Goal: Find specific page/section: Find specific page/section

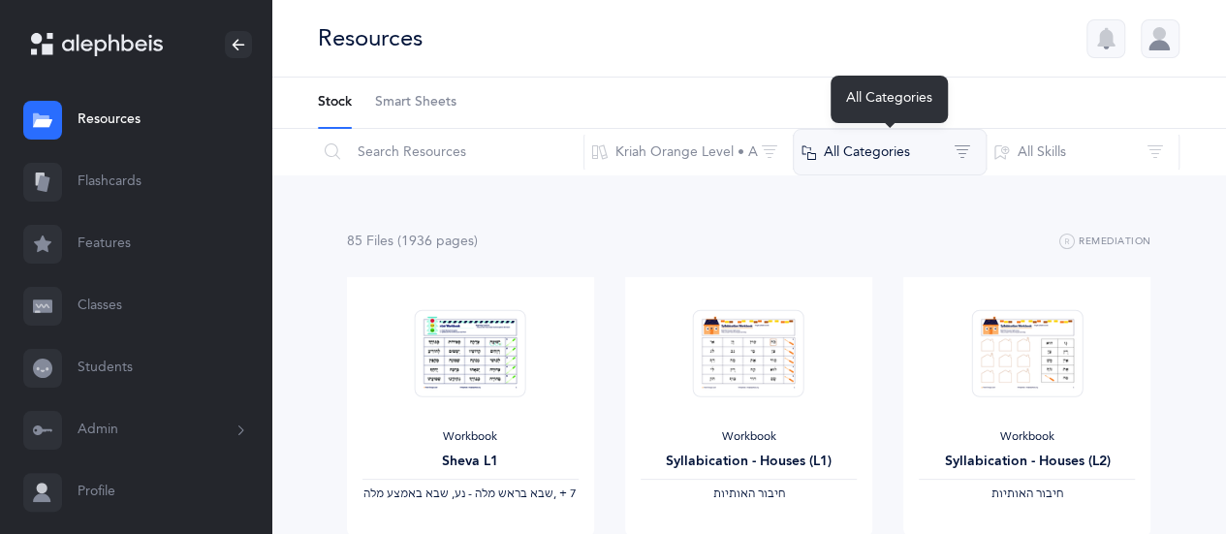
click at [917, 158] on button "All Categories" at bounding box center [890, 152] width 194 height 47
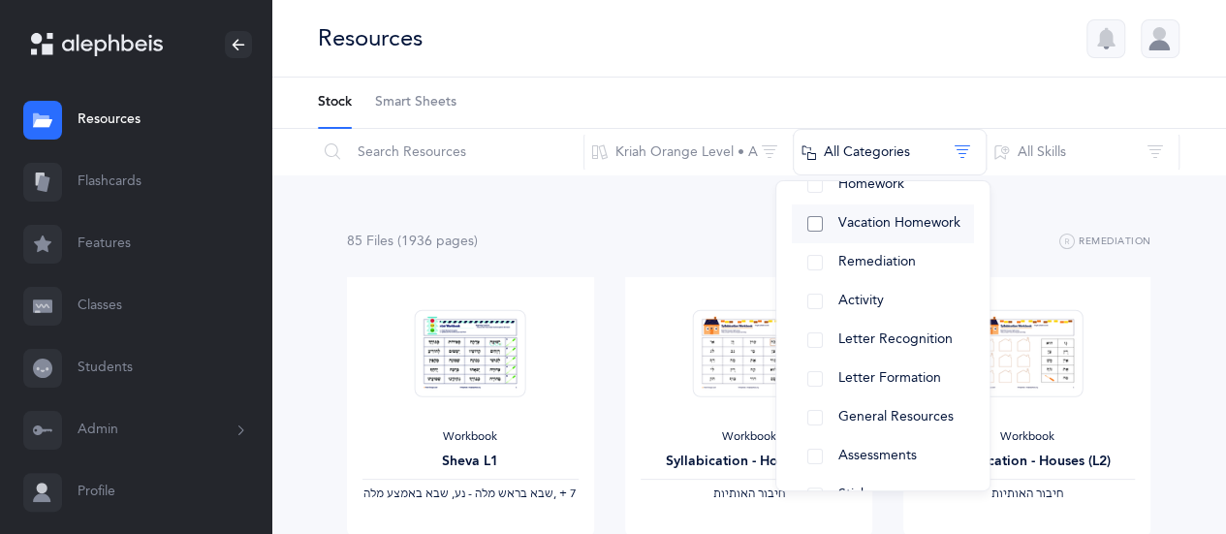
scroll to position [240, 0]
click at [737, 282] on div "Workbook Syllabication - Houses (L1) ‫חיבור האותיות‬" at bounding box center [748, 407] width 247 height 260
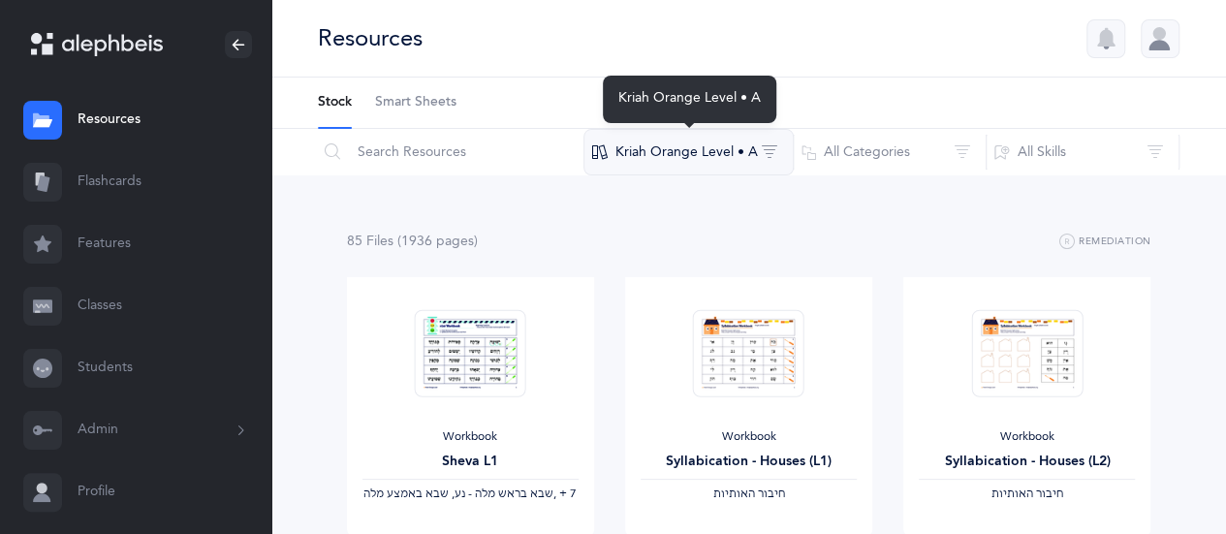
click at [739, 136] on button "Kriah Orange Level • A" at bounding box center [689, 152] width 210 height 47
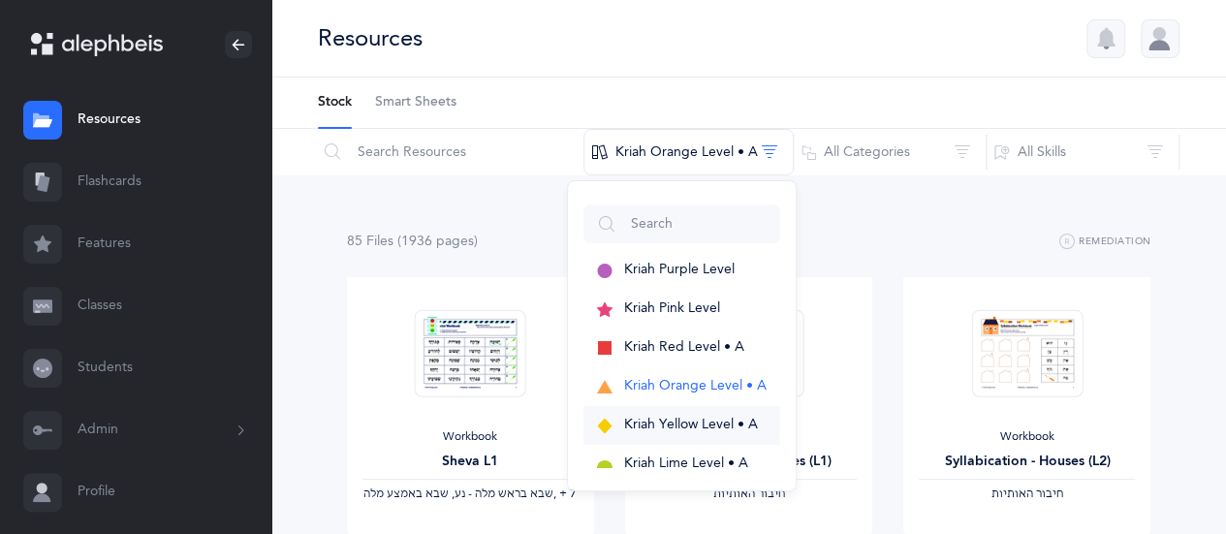
click at [736, 410] on button "Kriah Yellow Level • A" at bounding box center [682, 425] width 197 height 39
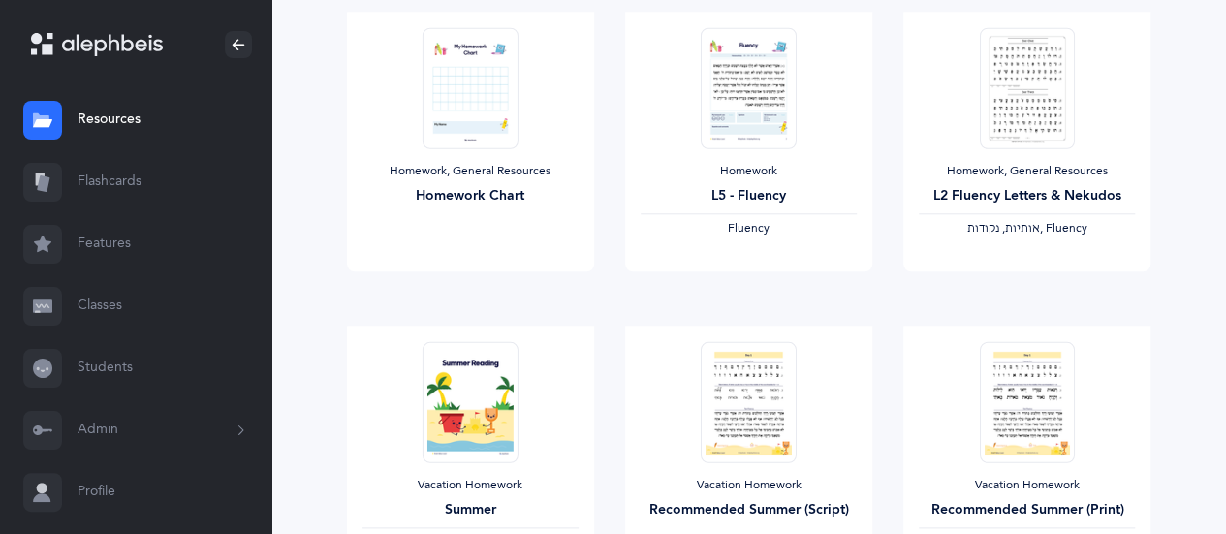
scroll to position [0, 0]
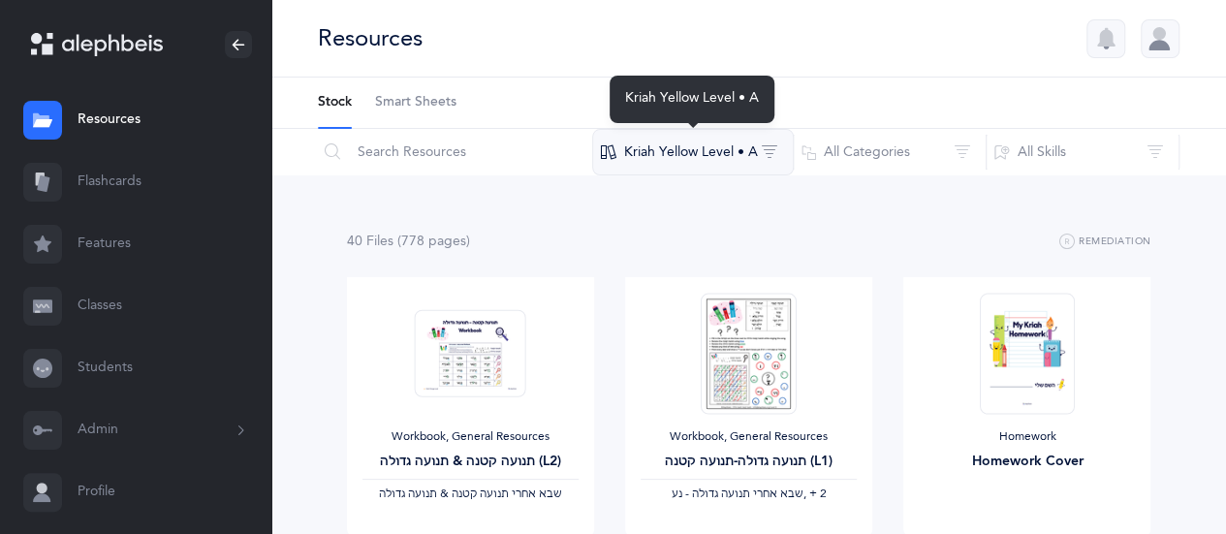
click at [767, 144] on button "Kriah Yellow Level • A" at bounding box center [693, 152] width 202 height 47
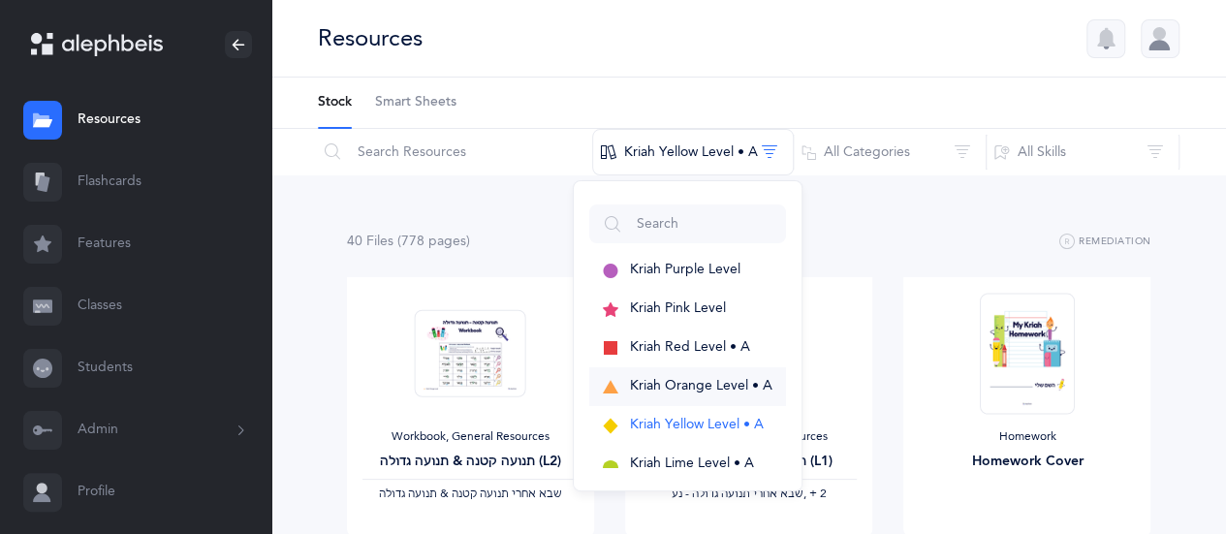
click at [702, 385] on span "Kriah Orange Level • A" at bounding box center [701, 386] width 143 height 16
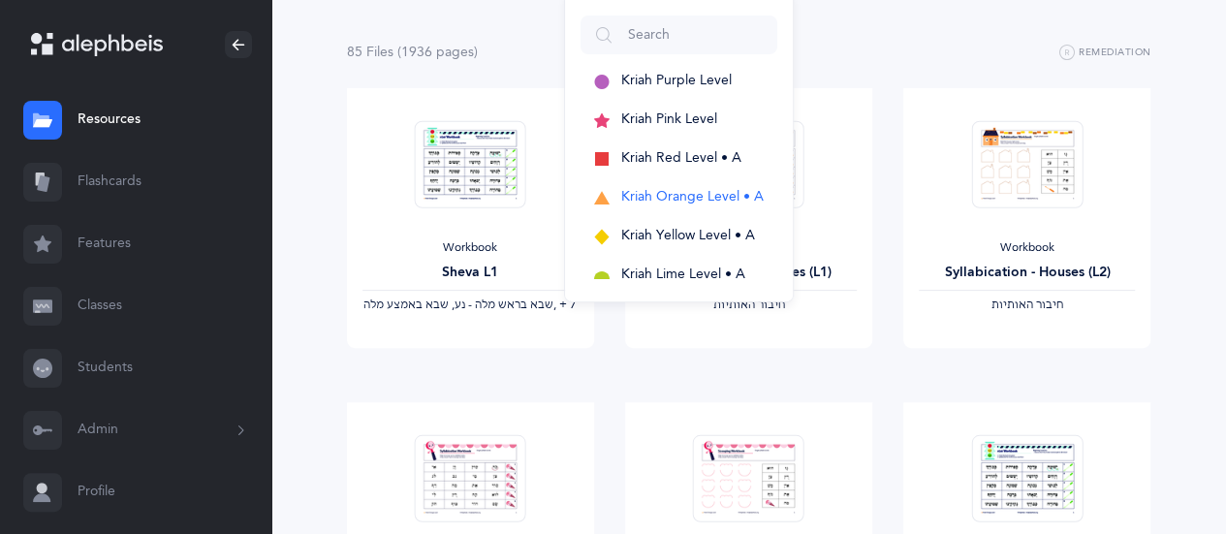
scroll to position [190, 0]
click at [896, 280] on div "Workbook Syllabication - Houses (L2) ‫חיבור האותיות‬ View" at bounding box center [1027, 244] width 278 height 314
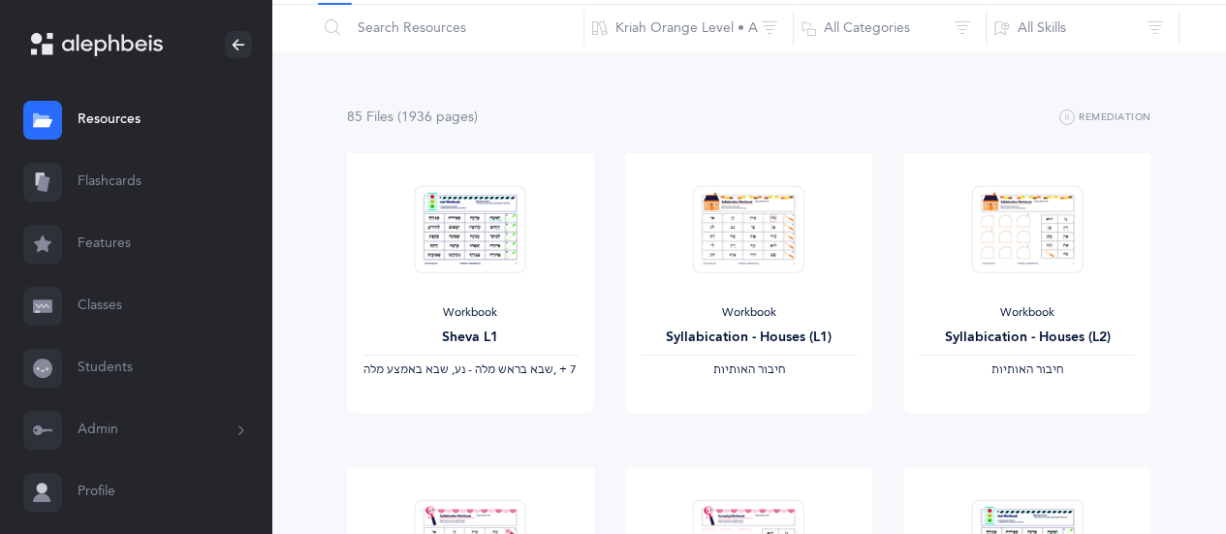
scroll to position [0, 0]
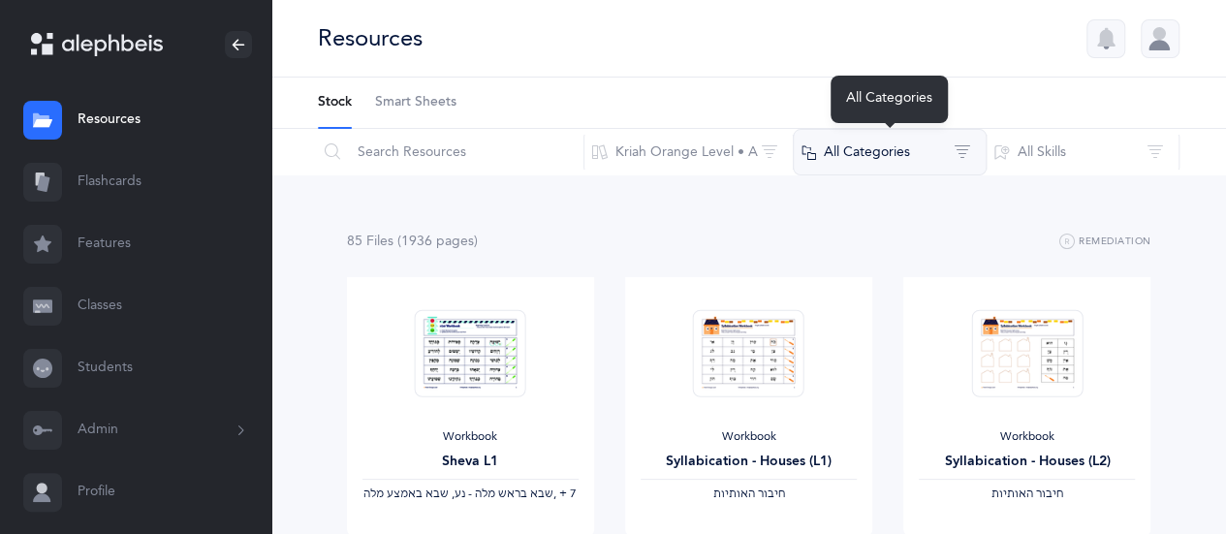
click at [901, 156] on button "All Categories" at bounding box center [890, 152] width 194 height 47
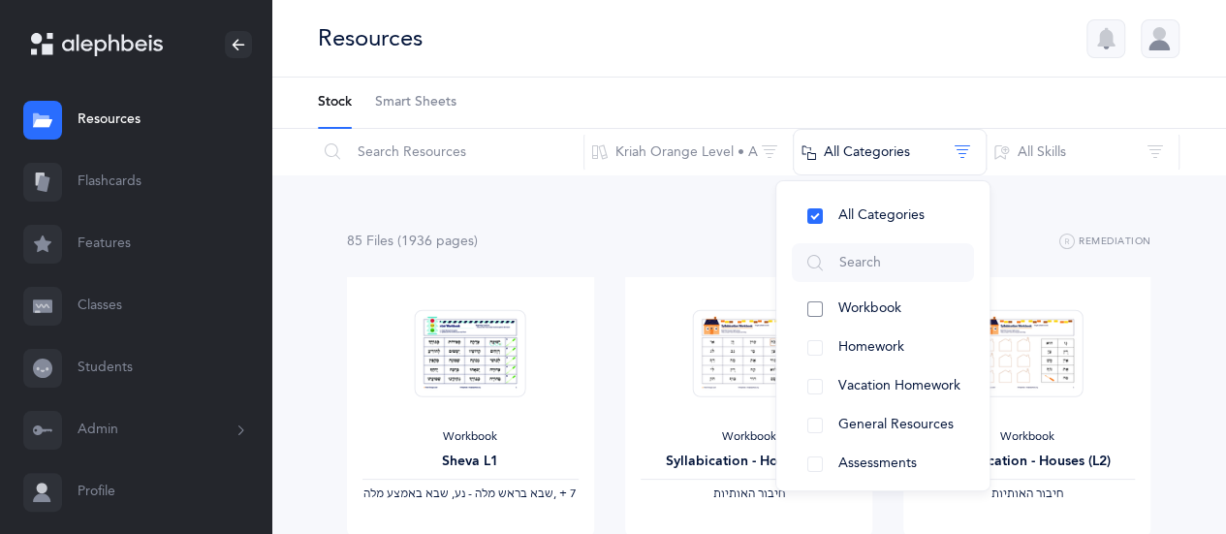
click at [924, 319] on button "Workbook" at bounding box center [883, 309] width 182 height 39
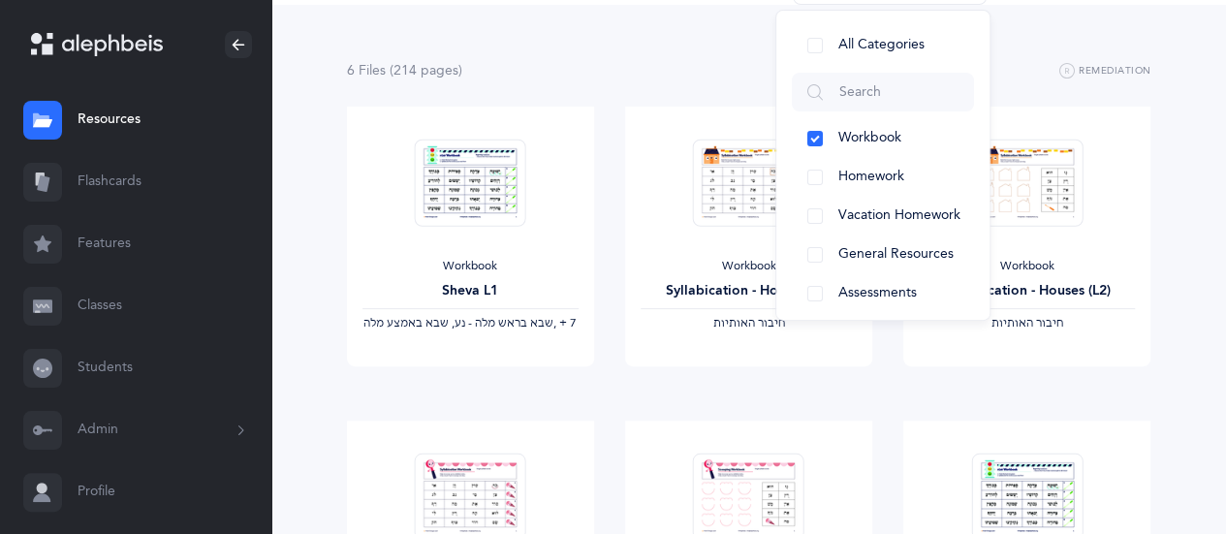
scroll to position [172, 0]
click at [610, 341] on div "Workbook Syllabication - Houses (L1) ‫חיבור האותיות‬ View" at bounding box center [749, 263] width 278 height 314
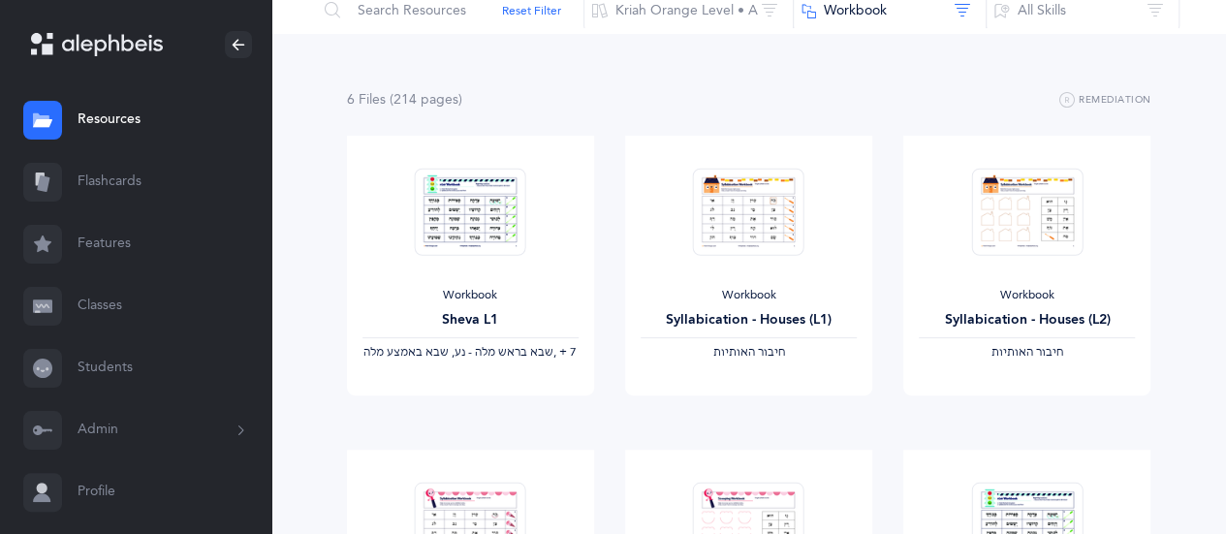
scroll to position [0, 0]
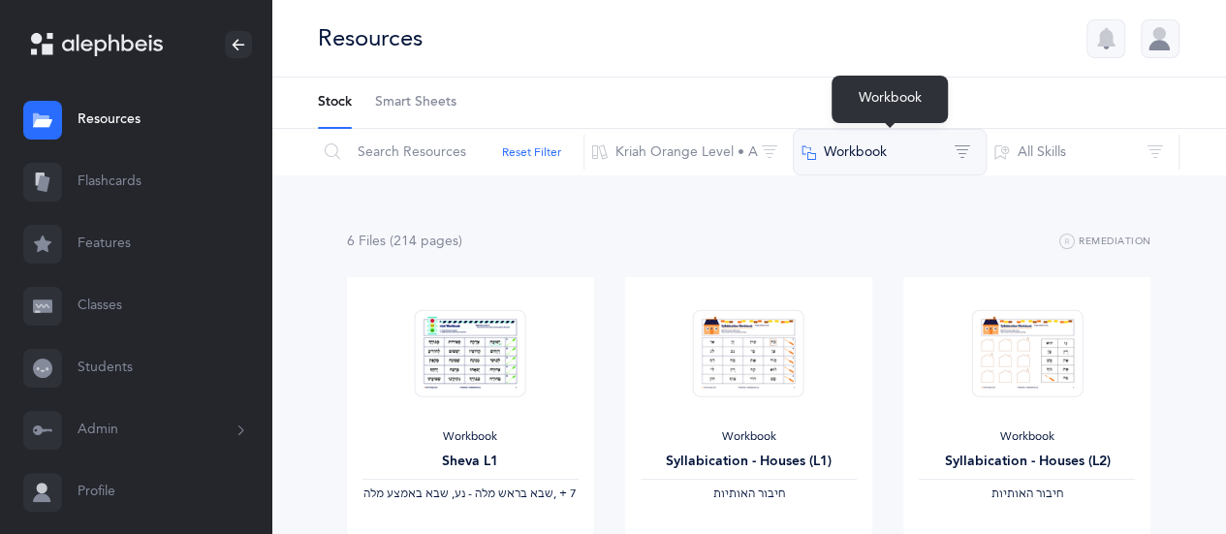
click at [838, 150] on button "Workbook" at bounding box center [890, 152] width 194 height 47
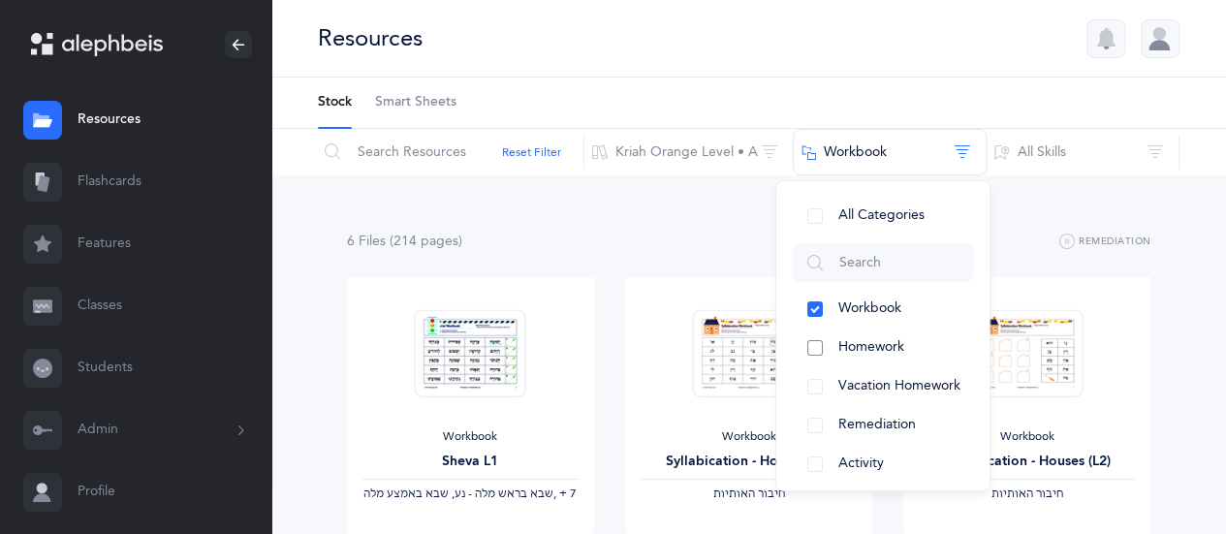
click at [919, 338] on button "Homework" at bounding box center [883, 348] width 182 height 39
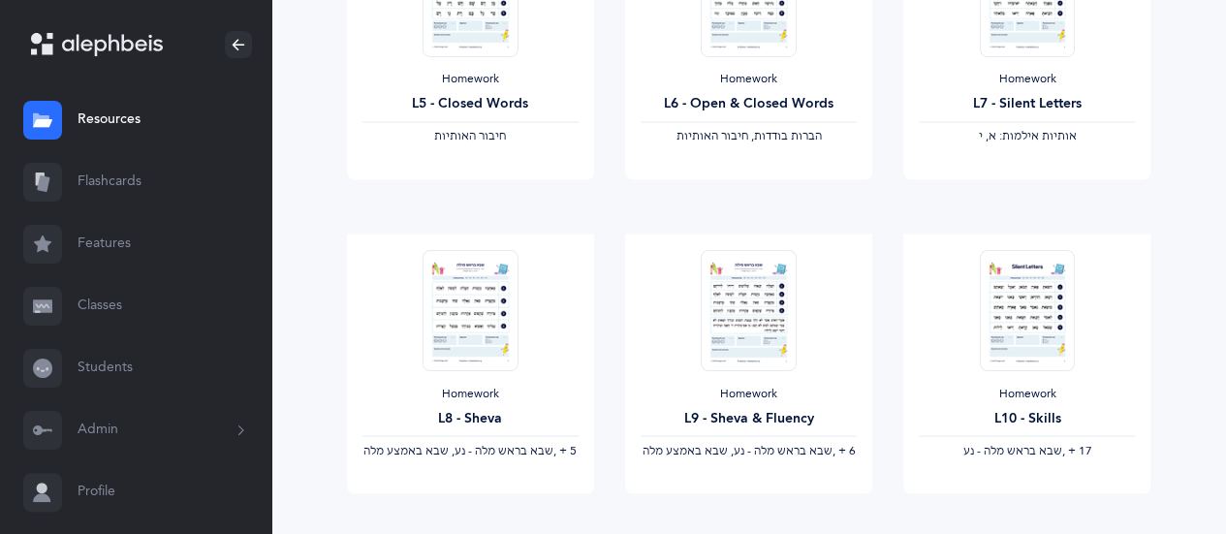
scroll to position [1774, 0]
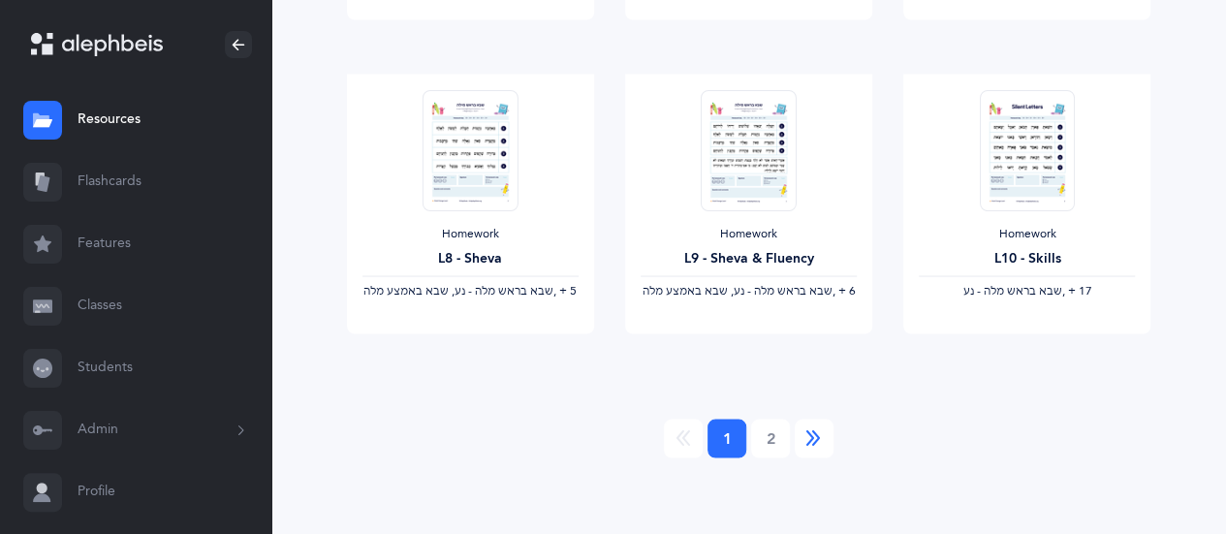
click at [814, 439] on icon "Next" at bounding box center [815, 438] width 16 height 19
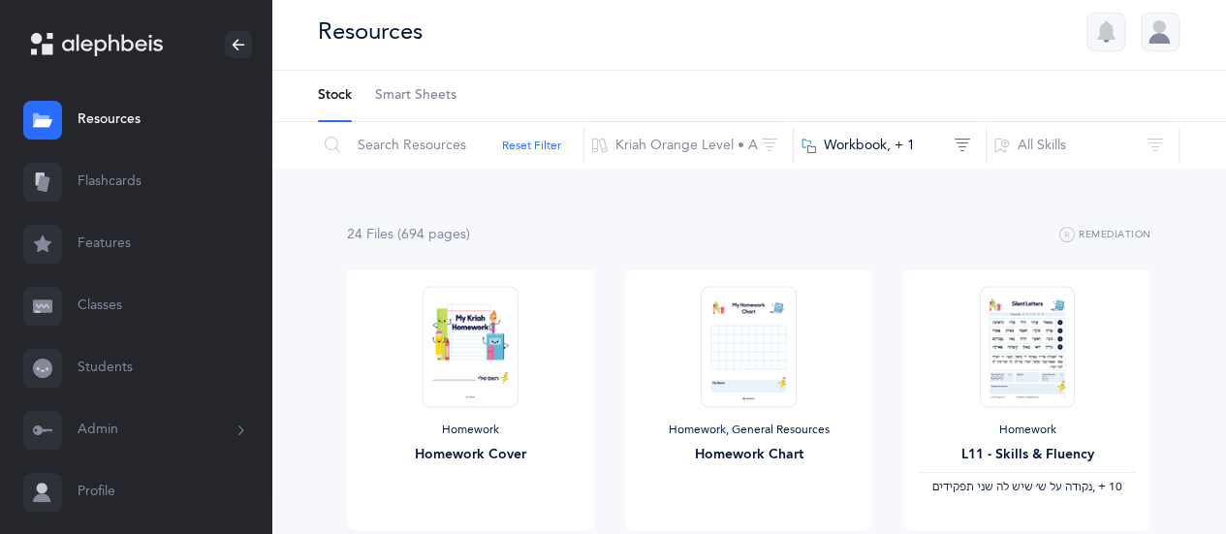
scroll to position [0, 0]
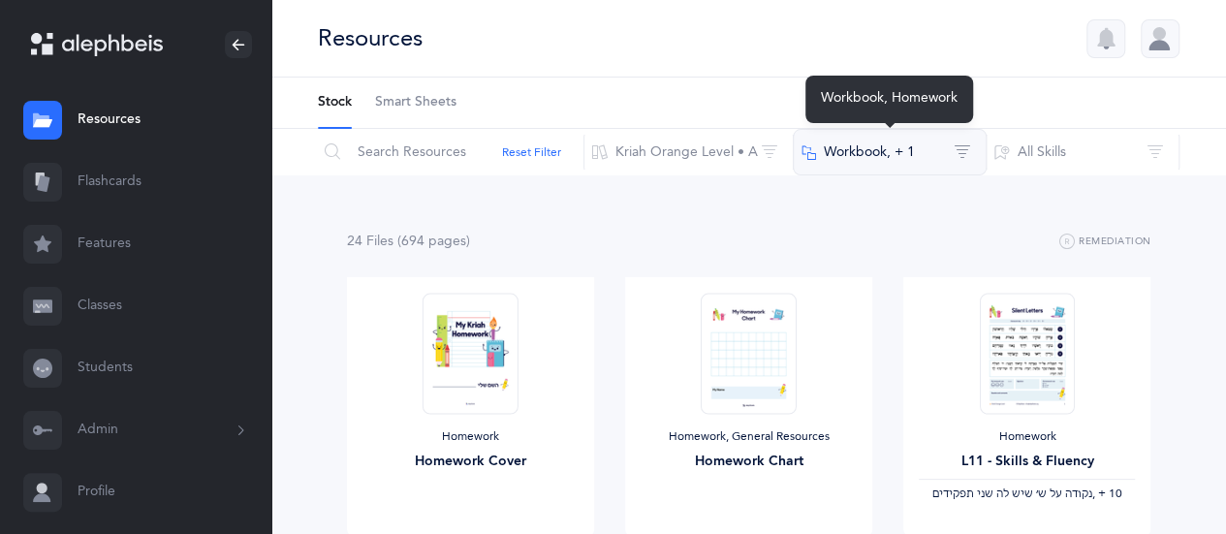
click at [909, 156] on button "Workbook‪, + 1‬" at bounding box center [890, 152] width 194 height 47
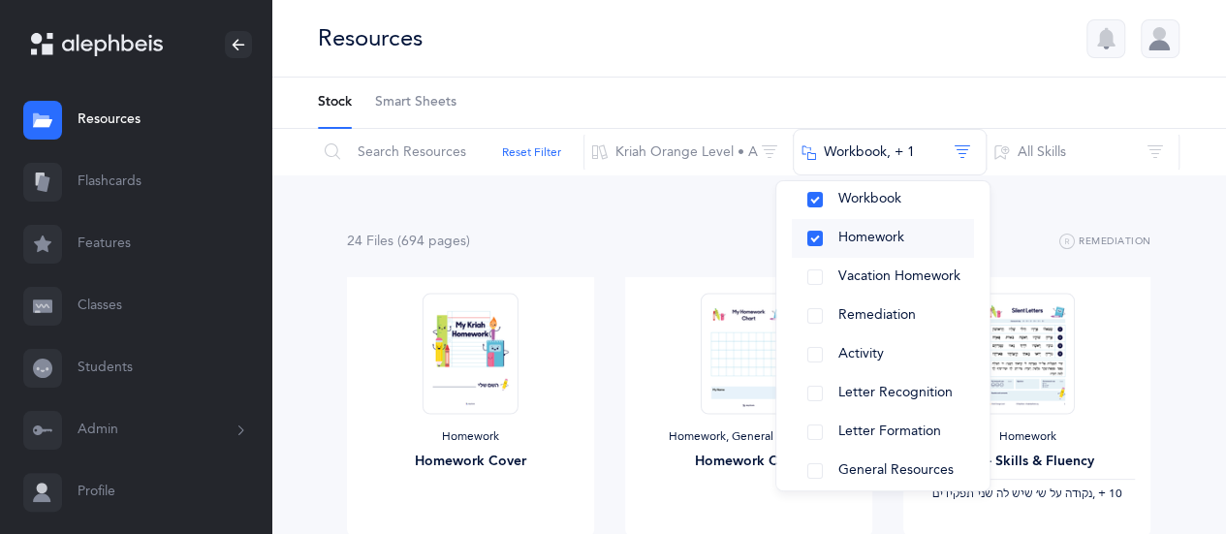
scroll to position [114, 0]
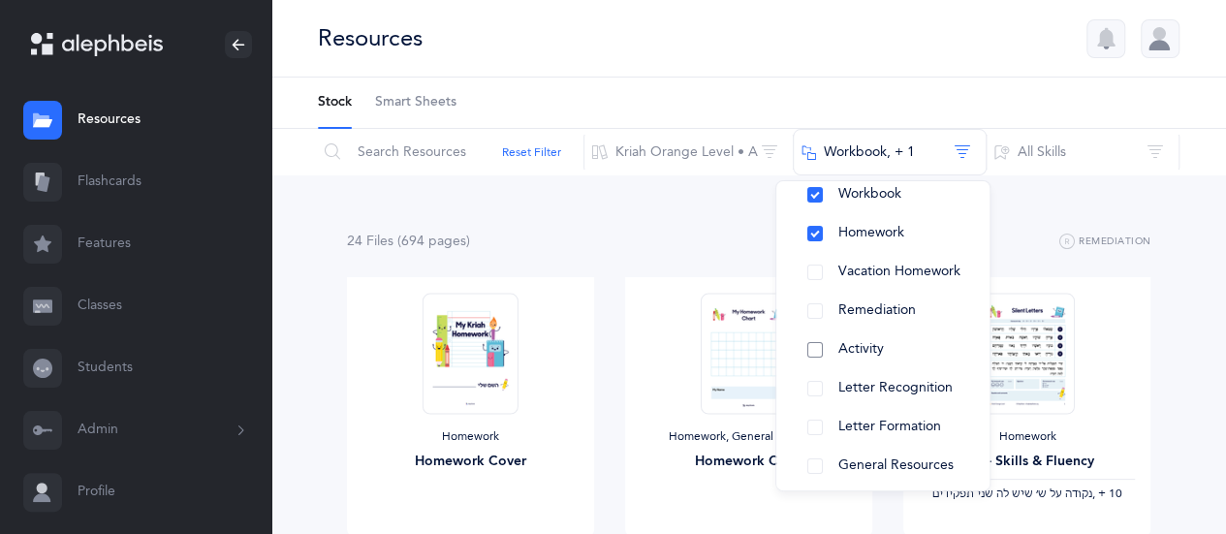
click at [896, 352] on button "Activity" at bounding box center [883, 350] width 182 height 39
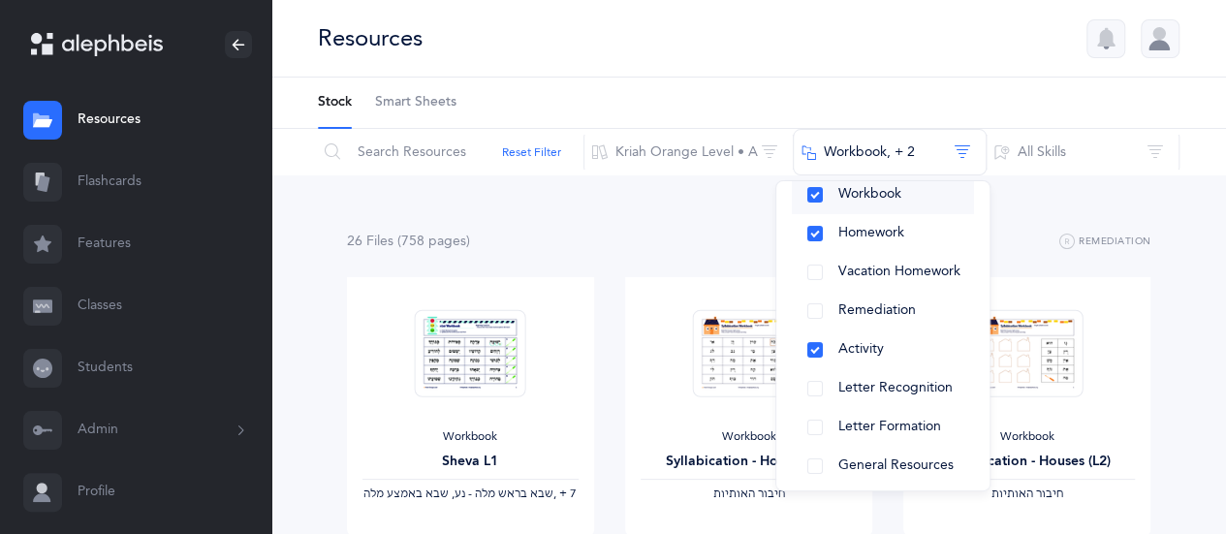
click at [845, 196] on span "Workbook" at bounding box center [870, 194] width 63 height 16
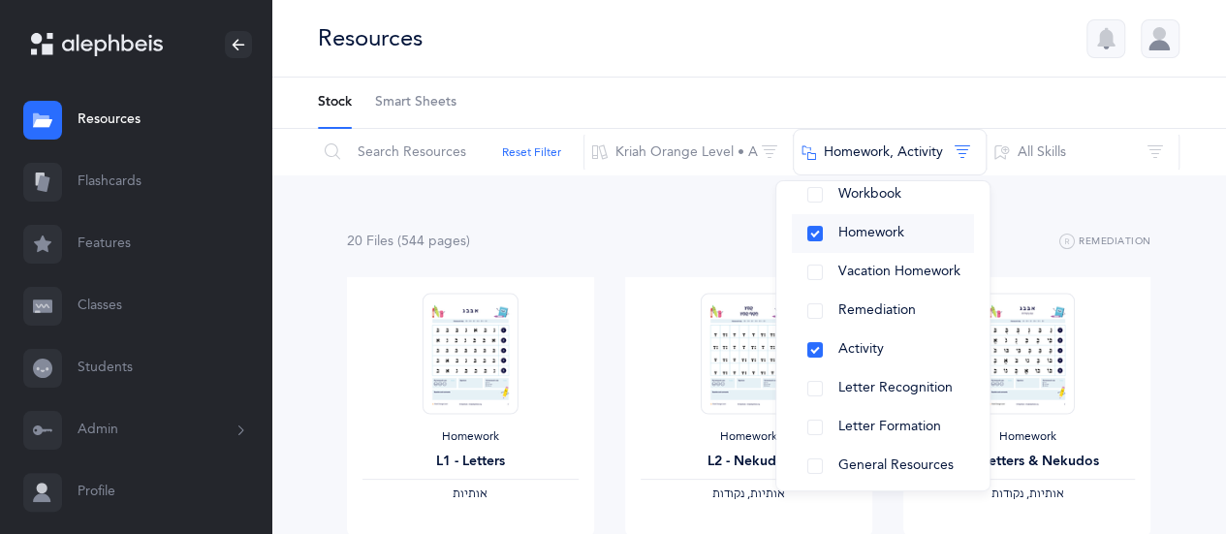
click at [853, 232] on span "Homework" at bounding box center [872, 233] width 66 height 16
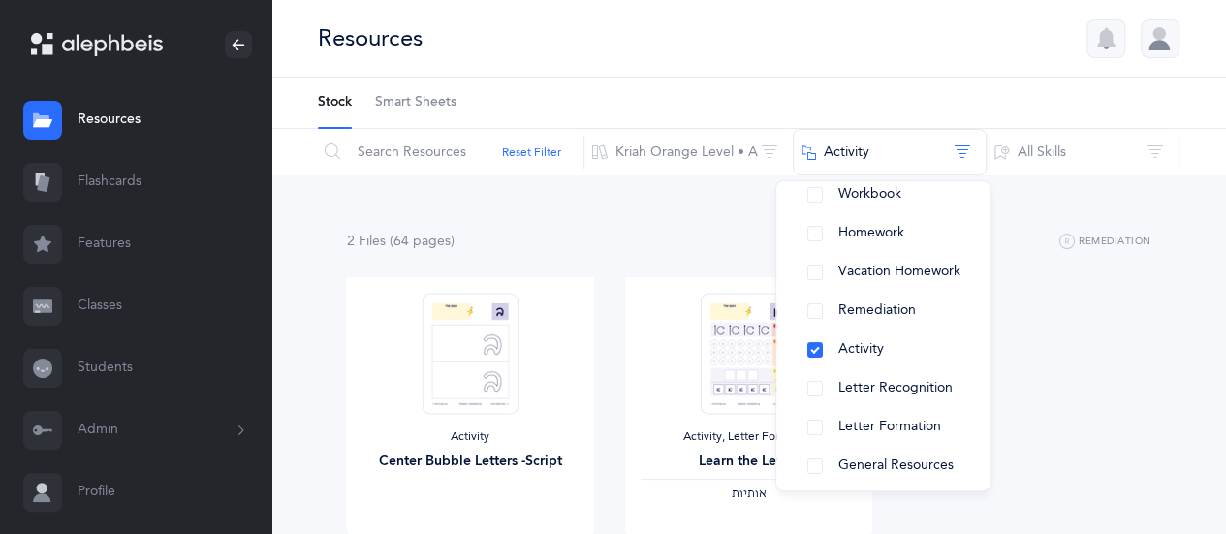
click at [766, 210] on div "2 File s (64 page s ) Remediation Activity Center Bubble Letters -Script View A…" at bounding box center [748, 421] width 955 height 493
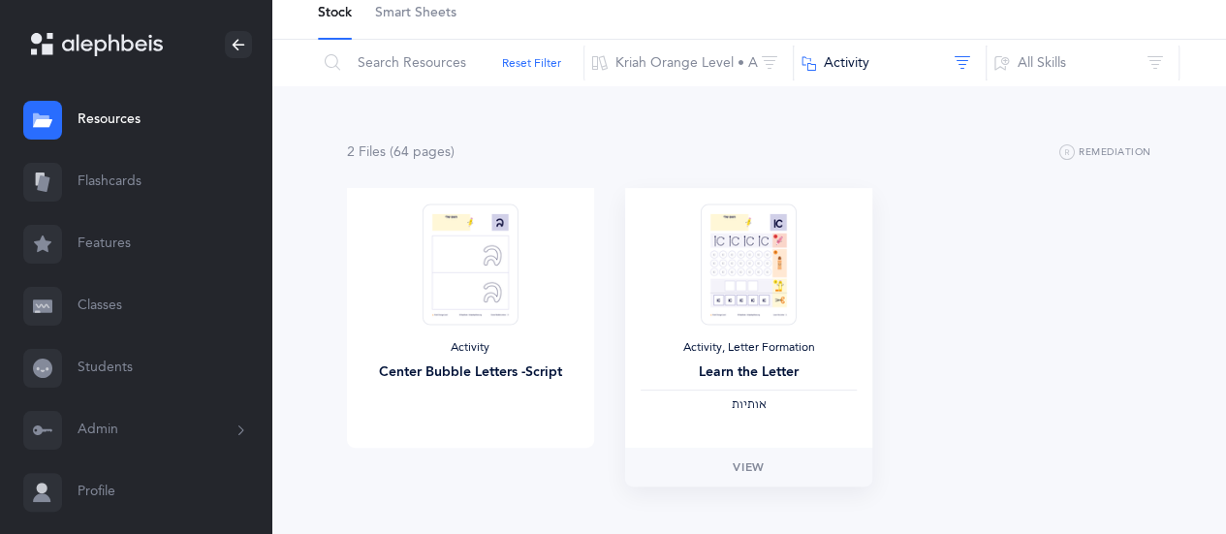
scroll to position [0, 0]
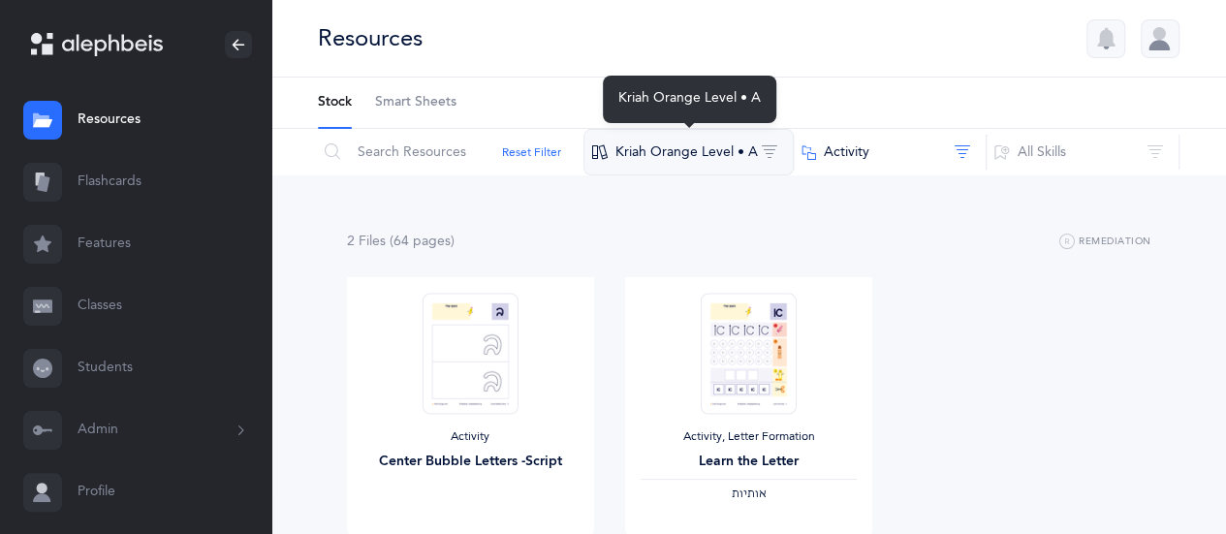
click at [766, 155] on button "Kriah Orange Level • A" at bounding box center [689, 152] width 210 height 47
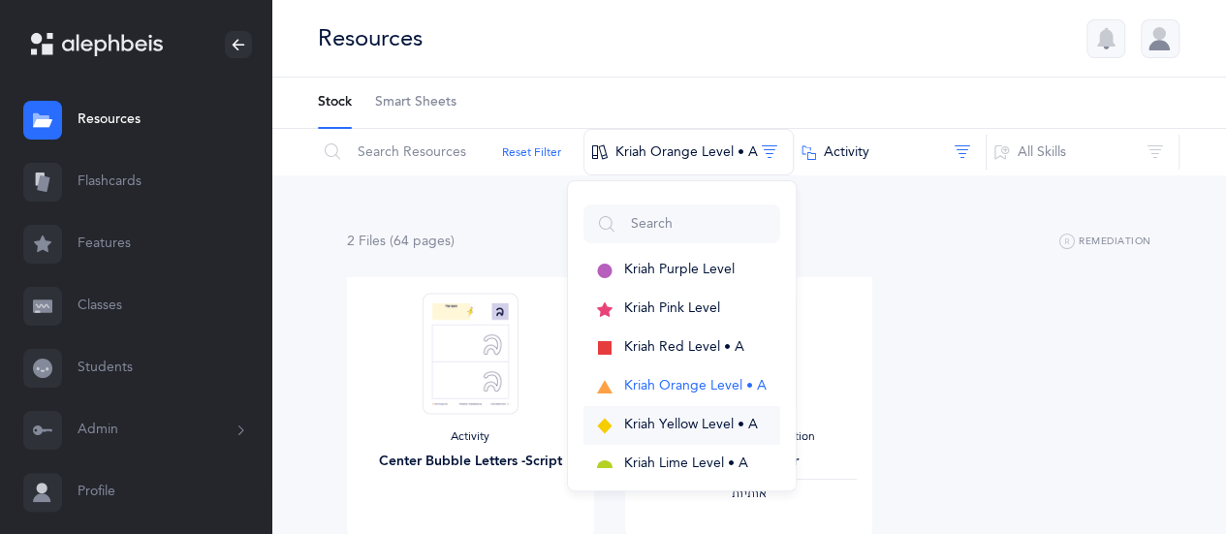
click at [754, 424] on span "Kriah Yellow Level • A" at bounding box center [691, 425] width 134 height 16
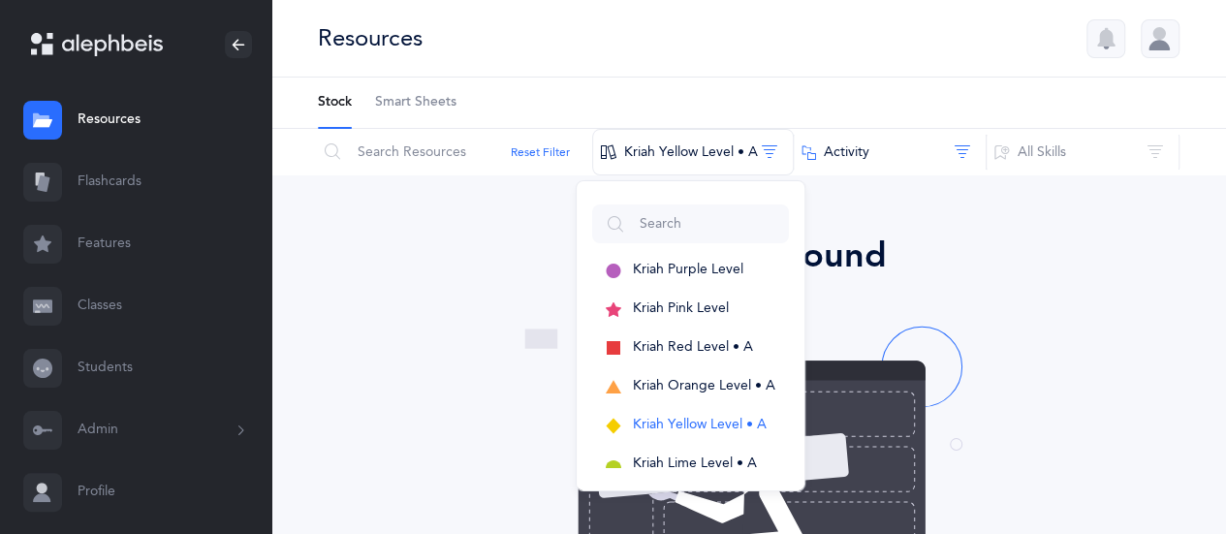
click at [990, 289] on div "No results found Don’t worry, we have lots of other stuff - just try a differen…" at bounding box center [749, 528] width 846 height 596
